Goal: Transaction & Acquisition: Obtain resource

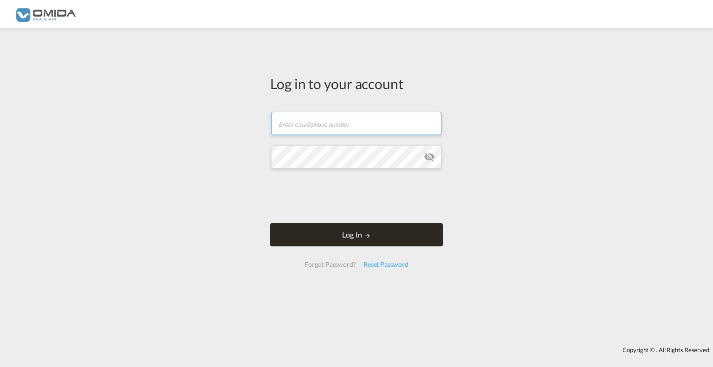
type input "[EMAIL_ADDRESS][DOMAIN_NAME]"
click at [331, 232] on button "Log In" at bounding box center [356, 234] width 173 height 23
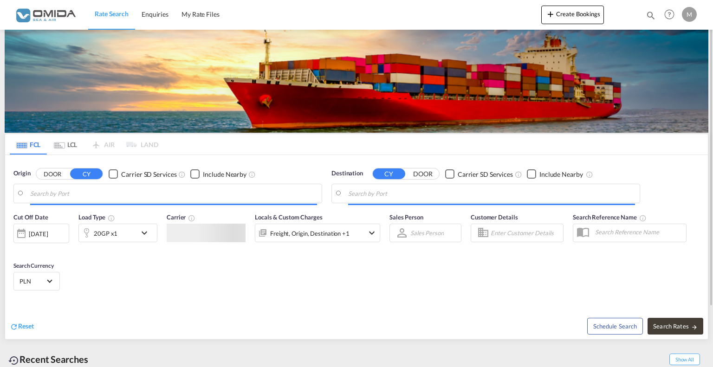
type input "[GEOGRAPHIC_DATA], PLGDY"
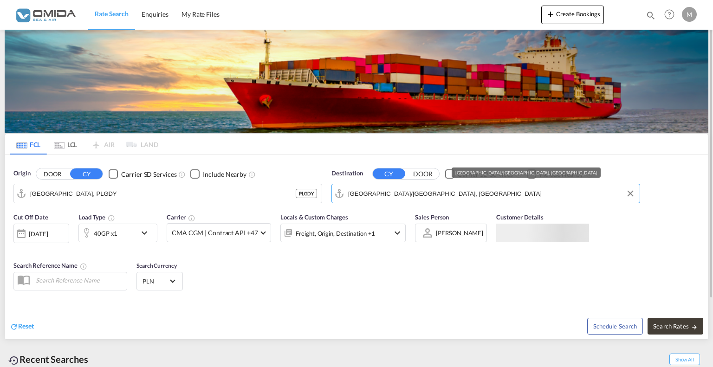
click at [397, 196] on input "[GEOGRAPHIC_DATA]/[GEOGRAPHIC_DATA], [GEOGRAPHIC_DATA]" at bounding box center [491, 194] width 287 height 14
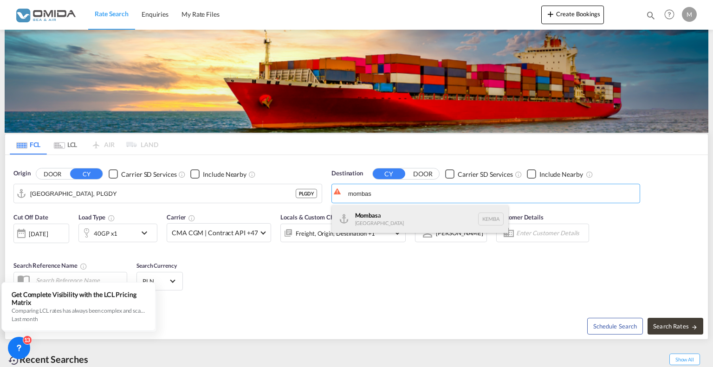
click at [397, 210] on div "Mombas a [GEOGRAPHIC_DATA] [GEOGRAPHIC_DATA]" at bounding box center [420, 219] width 176 height 28
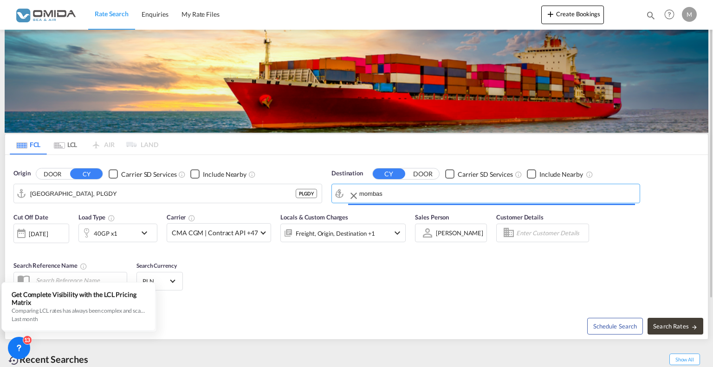
type input "Mombasa, KEMBA"
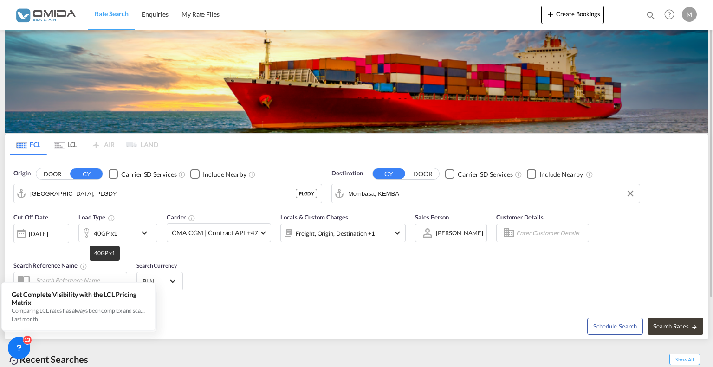
click at [96, 231] on div "40GP x1" at bounding box center [106, 233] width 24 height 13
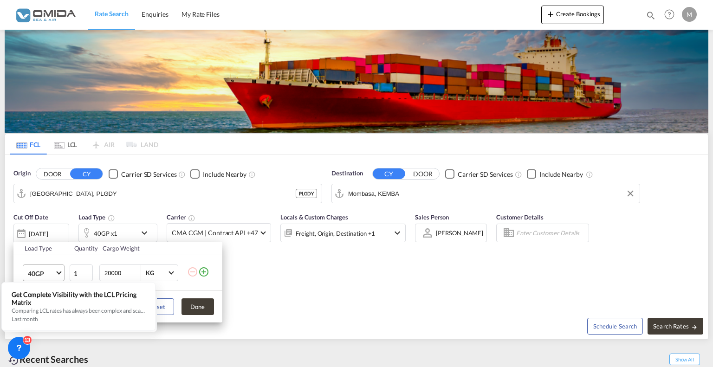
click at [37, 271] on span "40GP" at bounding box center [41, 273] width 27 height 9
click at [43, 245] on md-option "20GP" at bounding box center [51, 251] width 63 height 22
click at [199, 303] on button "Done" at bounding box center [198, 307] width 32 height 17
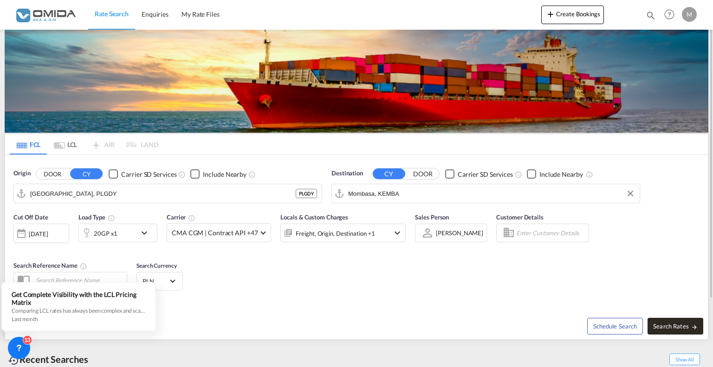
click at [685, 326] on span "Search Rates" at bounding box center [675, 326] width 45 height 7
type input "PLGDY to KEMBA / [DATE]"
